Goal: Ask a question

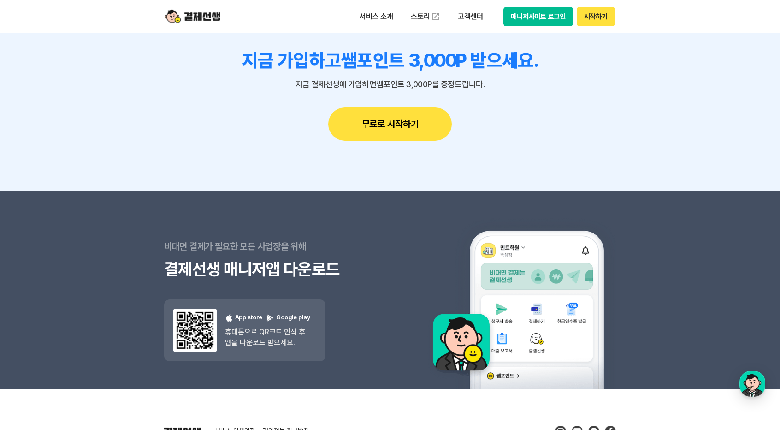
scroll to position [3038, 0]
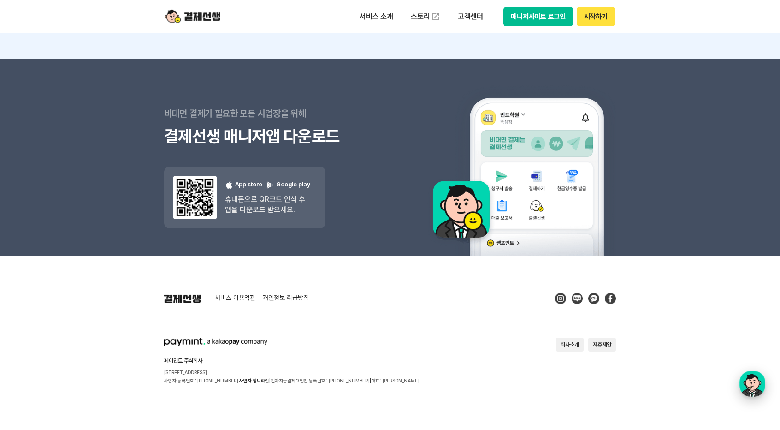
click at [758, 387] on div "button" at bounding box center [753, 384] width 26 height 26
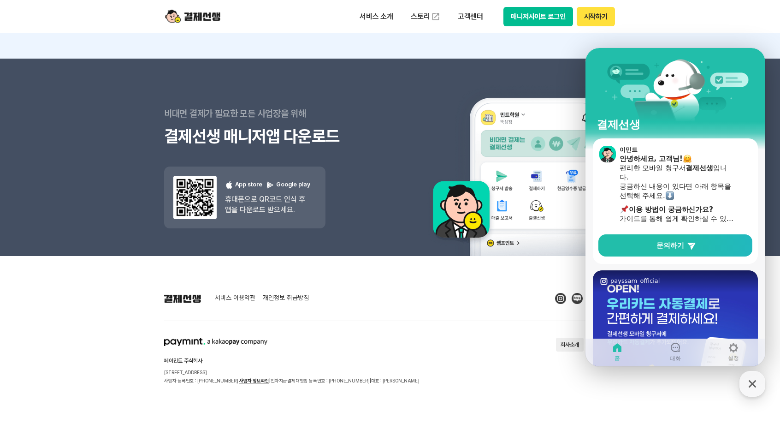
click at [683, 257] on div "문의하기" at bounding box center [676, 247] width 158 height 26
click at [683, 249] on span "문의하기" at bounding box center [671, 245] width 28 height 9
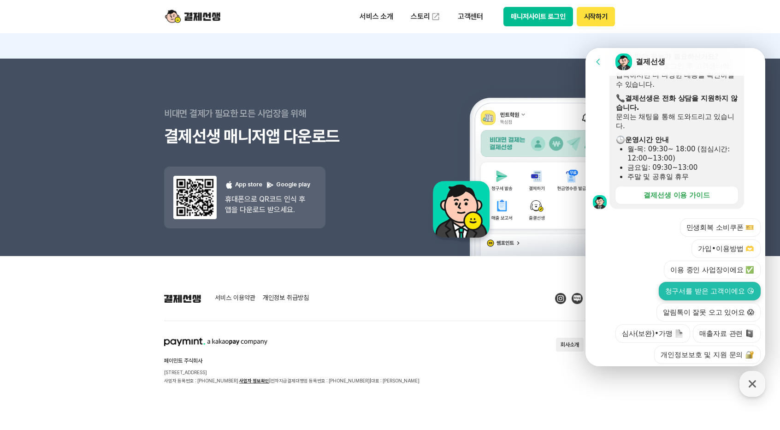
scroll to position [276, 0]
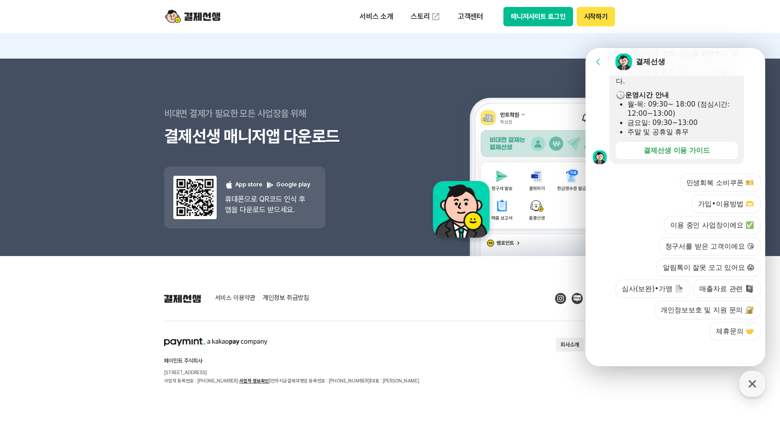
click at [653, 356] on div at bounding box center [677, 352] width 183 height 25
click at [657, 348] on div at bounding box center [677, 352] width 183 height 25
drag, startPoint x: 646, startPoint y: 345, endPoint x: 641, endPoint y: 349, distance: 5.9
click at [646, 346] on div at bounding box center [677, 352] width 183 height 25
click at [639, 353] on div at bounding box center [677, 352] width 183 height 25
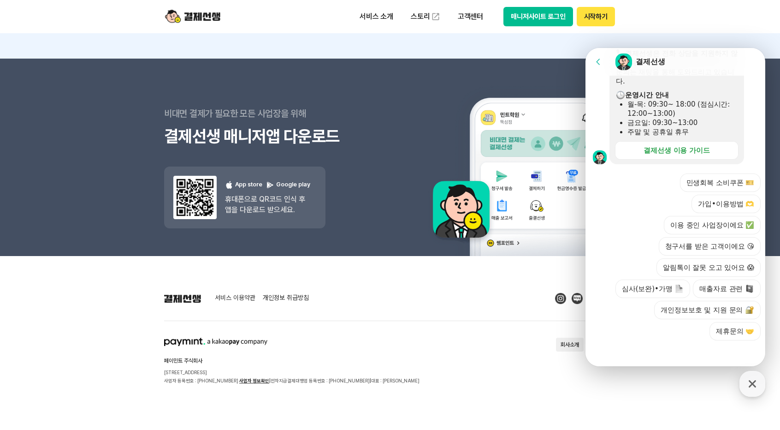
click at [638, 354] on div at bounding box center [677, 352] width 183 height 25
click at [715, 207] on button "가입•이용방법 🫶" at bounding box center [726, 204] width 69 height 18
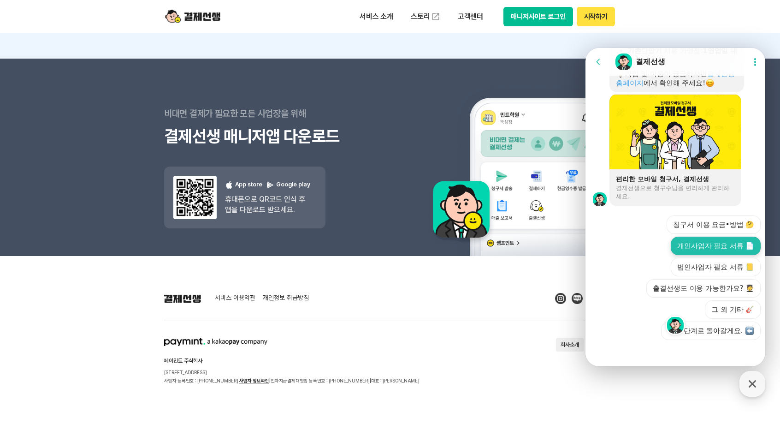
scroll to position [674, 0]
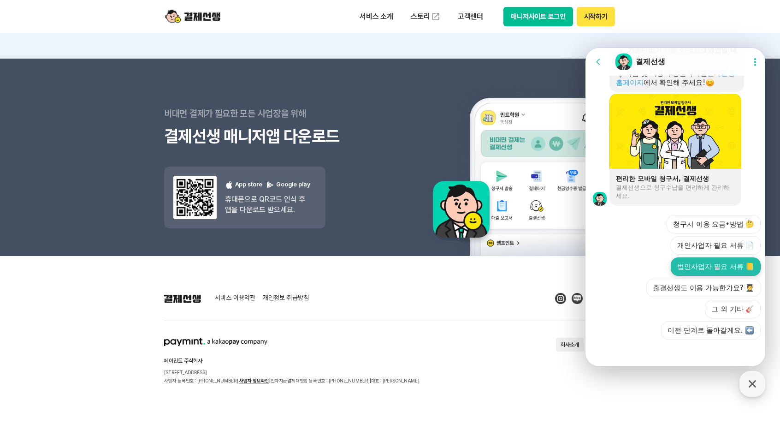
click at [704, 265] on button "법인사업자 필요 서류 📒" at bounding box center [716, 266] width 90 height 18
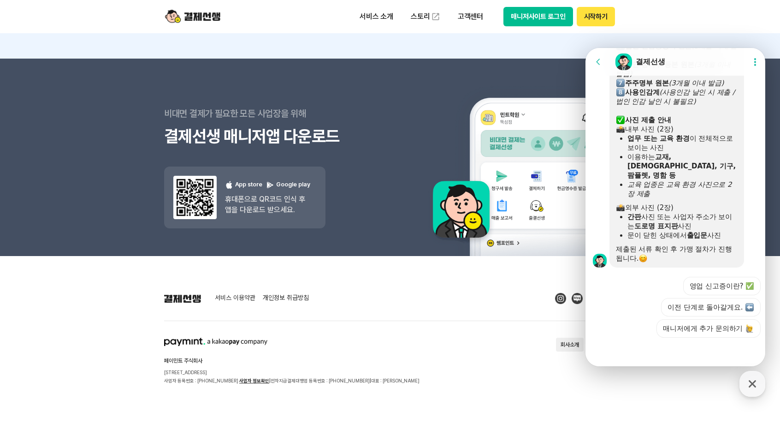
scroll to position [1006, 0]
click at [687, 331] on button "매니저에게 추가 문의하기" at bounding box center [709, 328] width 104 height 18
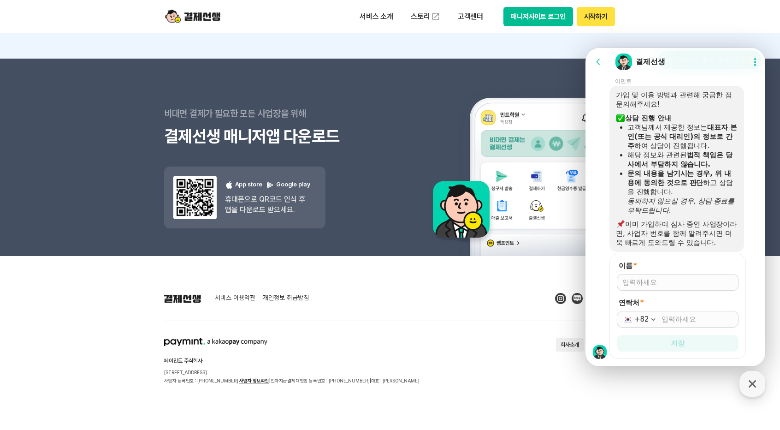
scroll to position [1254, 0]
